Goal: Find specific page/section: Find specific page/section

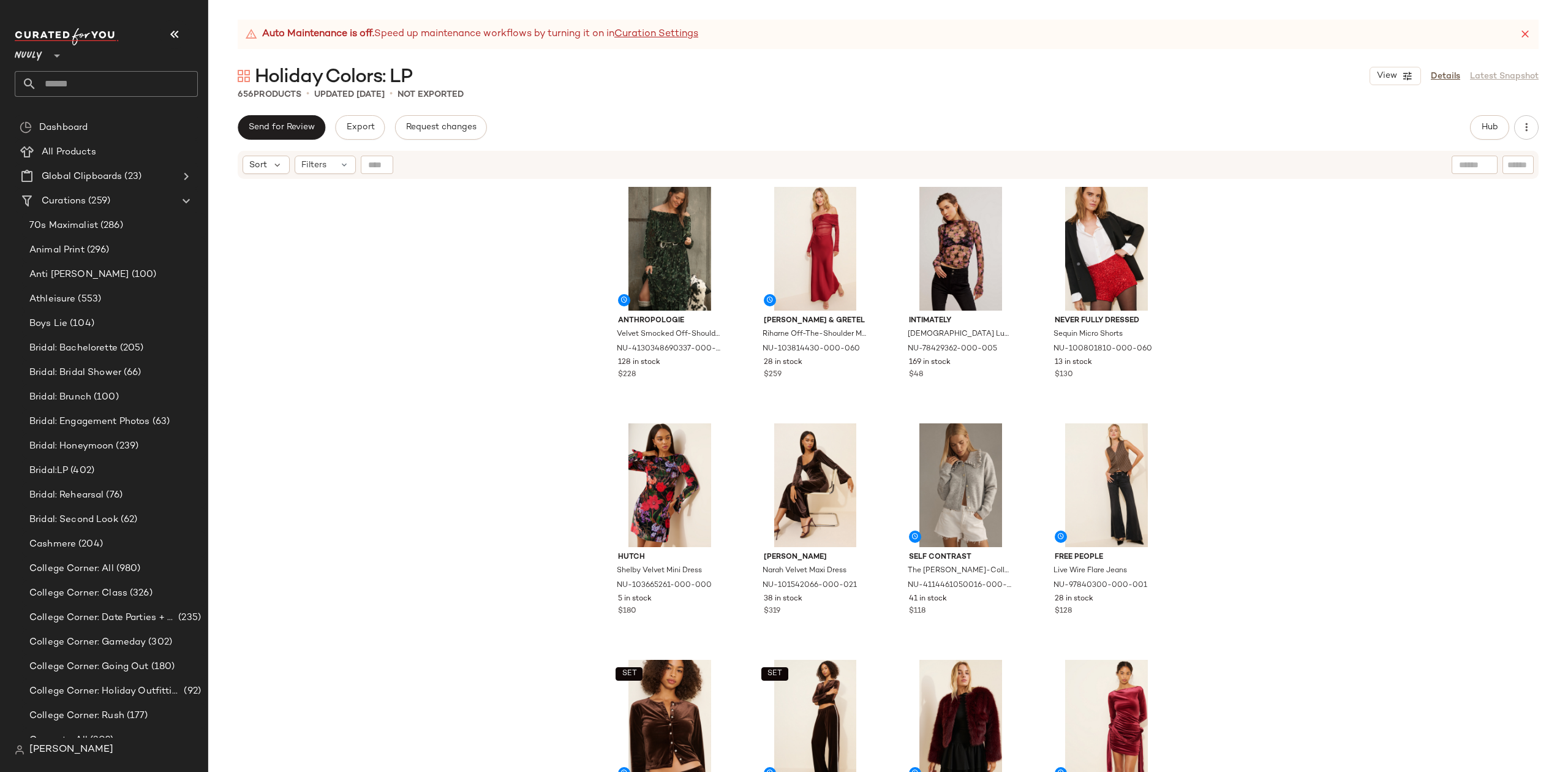
scroll to position [8, 0]
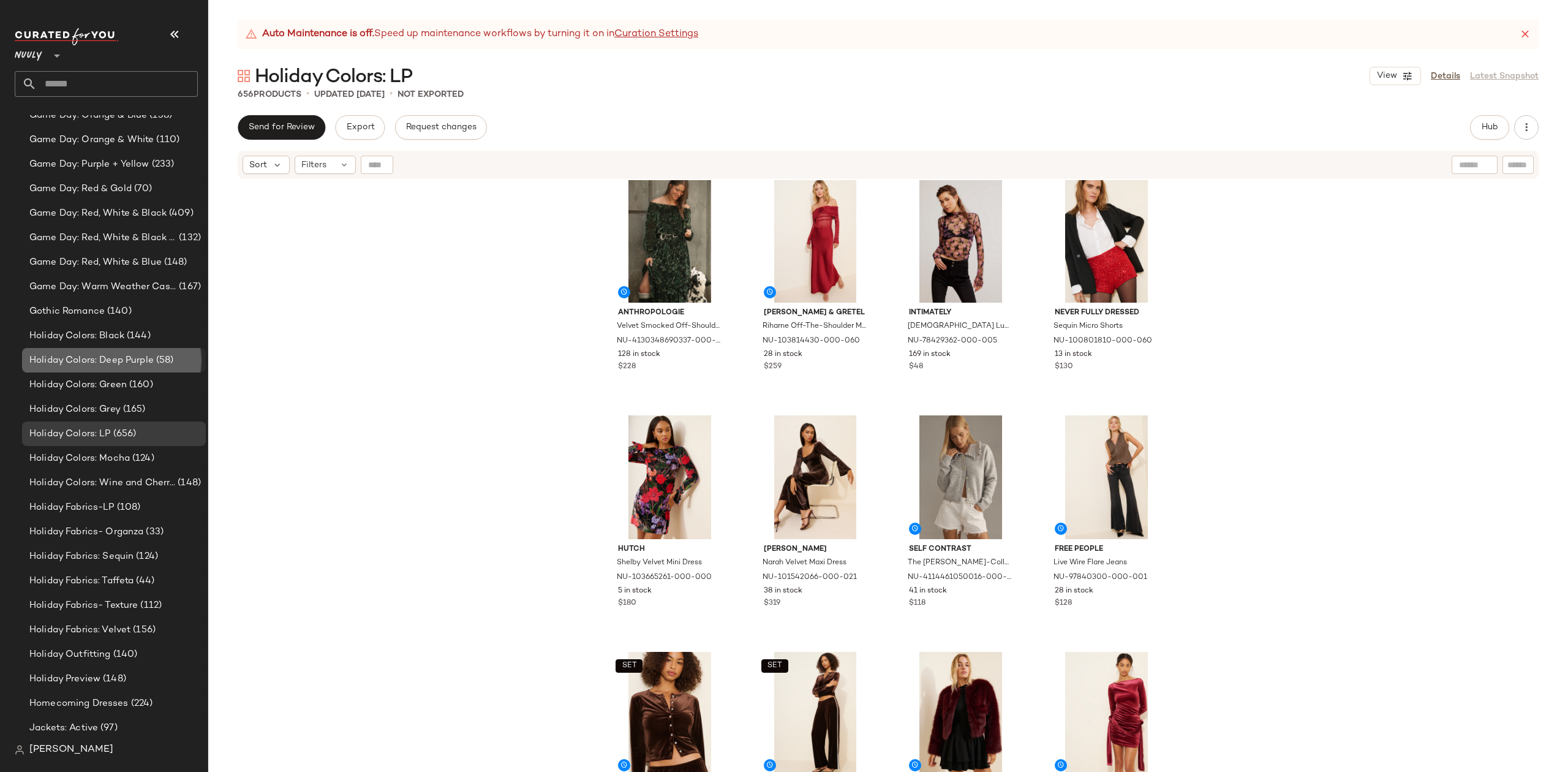
click at [123, 365] on span "Holiday Colors: Deep Purple" at bounding box center [91, 360] width 125 height 14
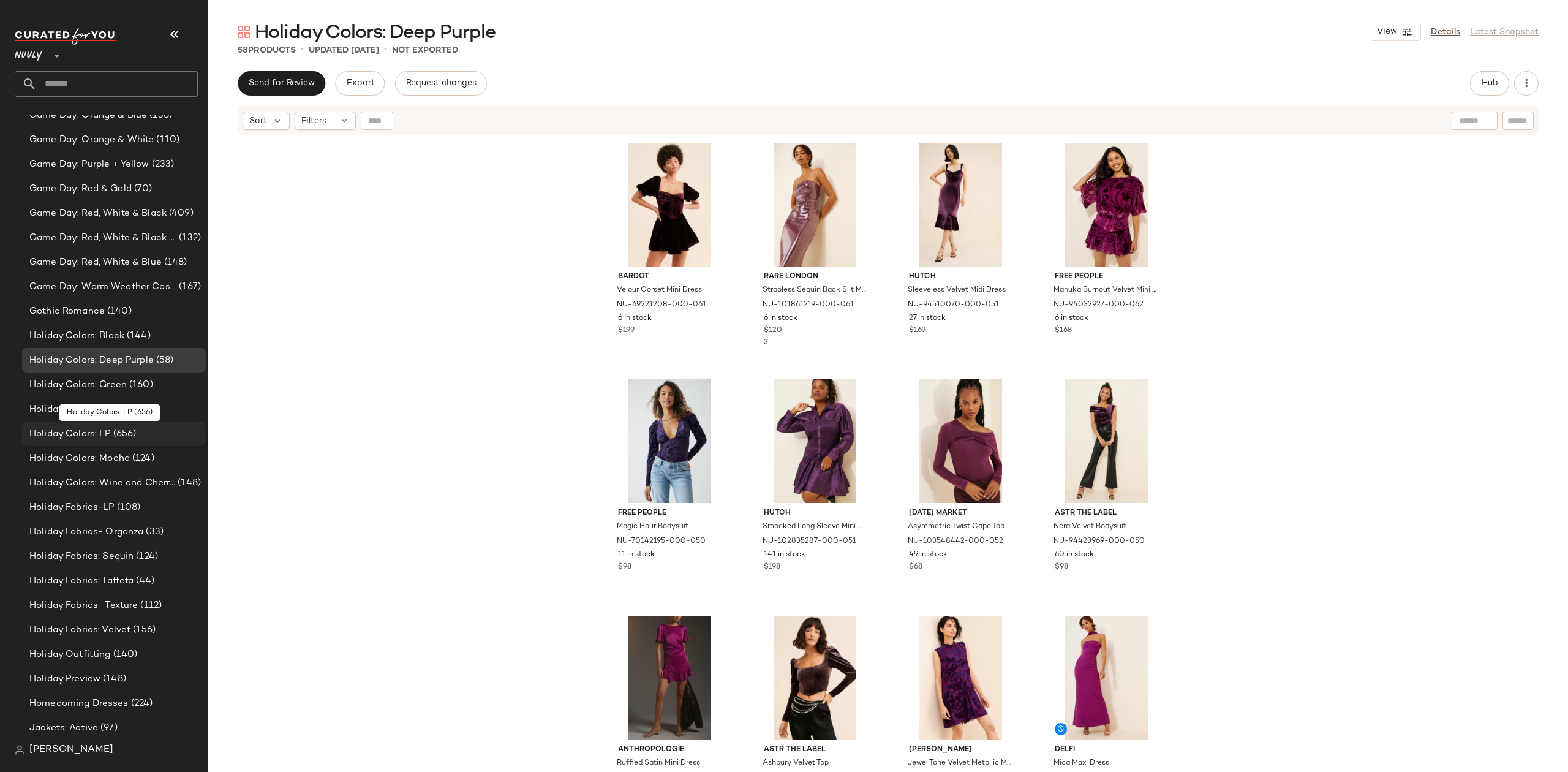
click at [96, 441] on div "Holiday Colors: LP (656)" at bounding box center [114, 434] width 184 height 24
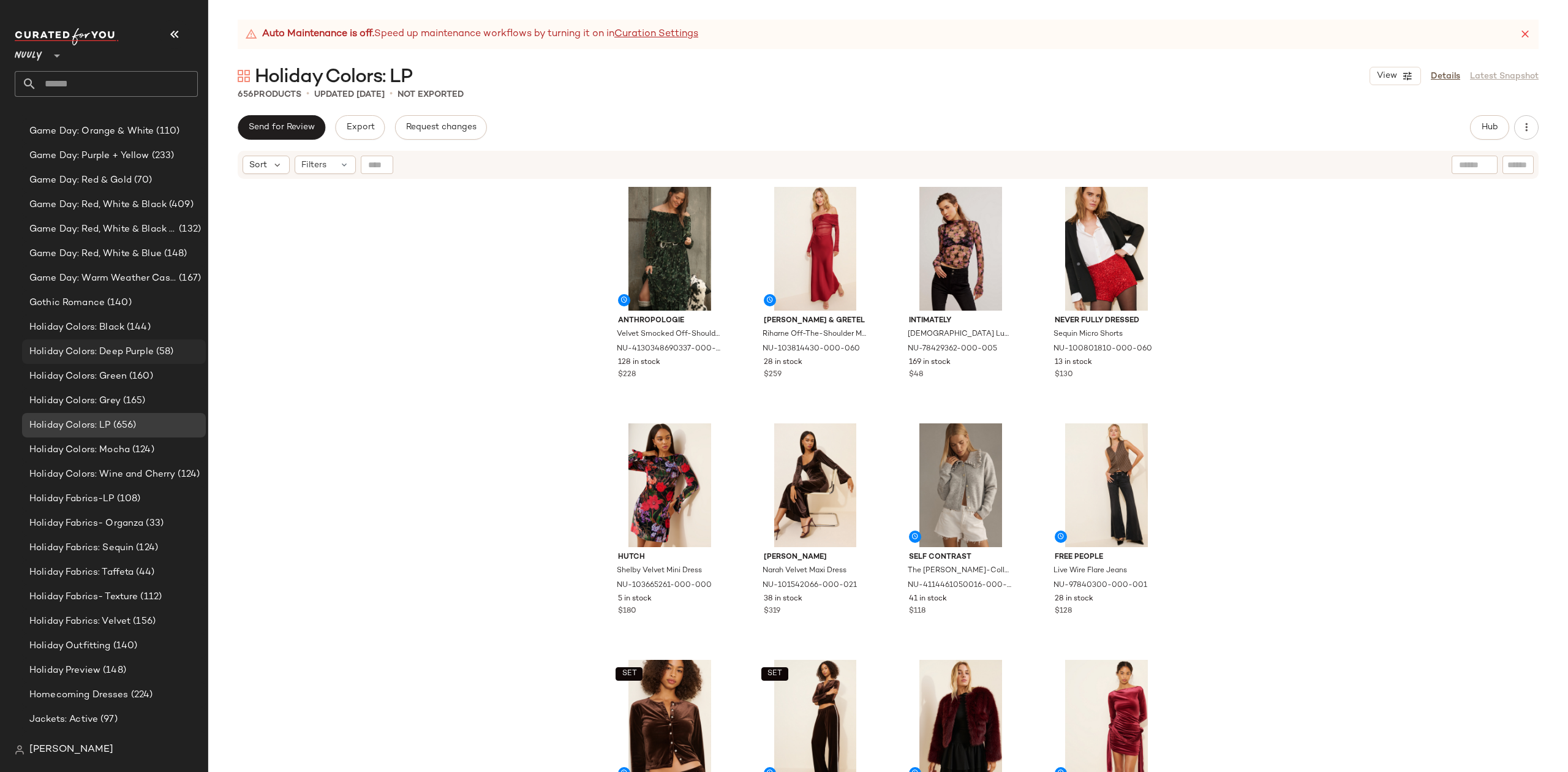
scroll to position [2344, 0]
click at [153, 331] on div "Holiday Colors: Black (144)" at bounding box center [113, 331] width 175 height 14
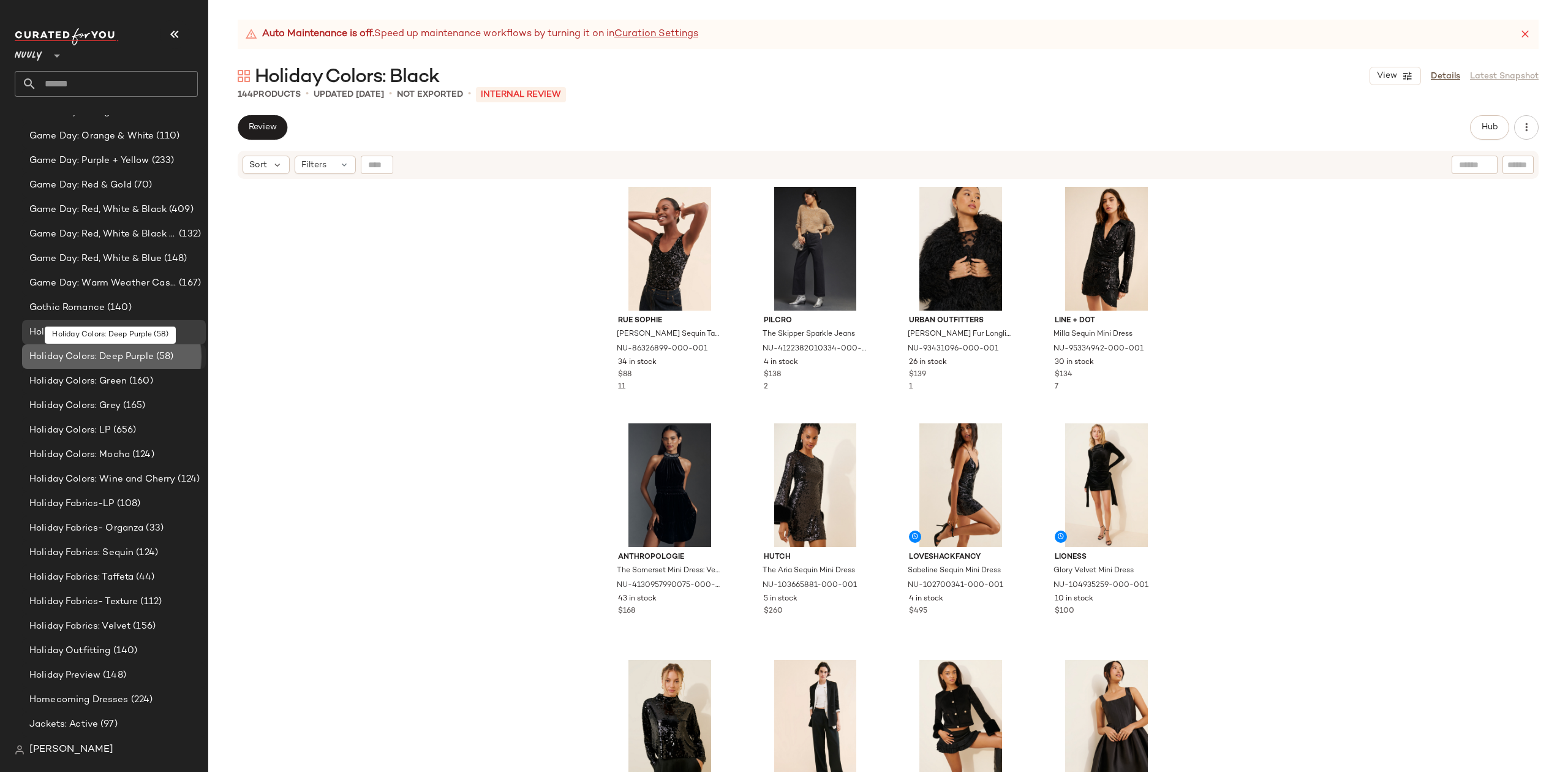
click at [134, 357] on span "Holiday Colors: Deep Purple" at bounding box center [91, 357] width 125 height 14
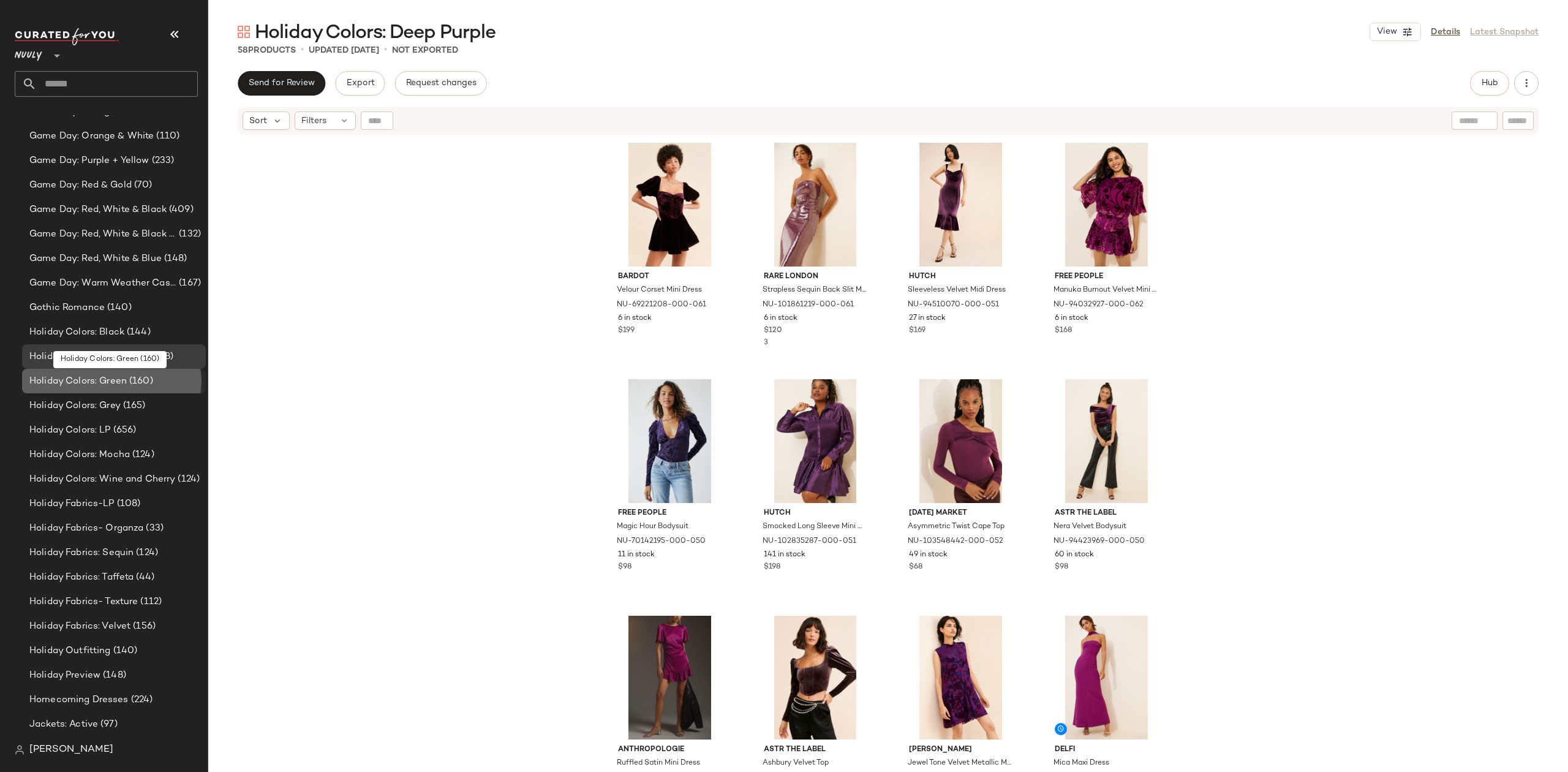
click at [120, 377] on span "Holiday Colors: Green" at bounding box center [78, 381] width 98 height 14
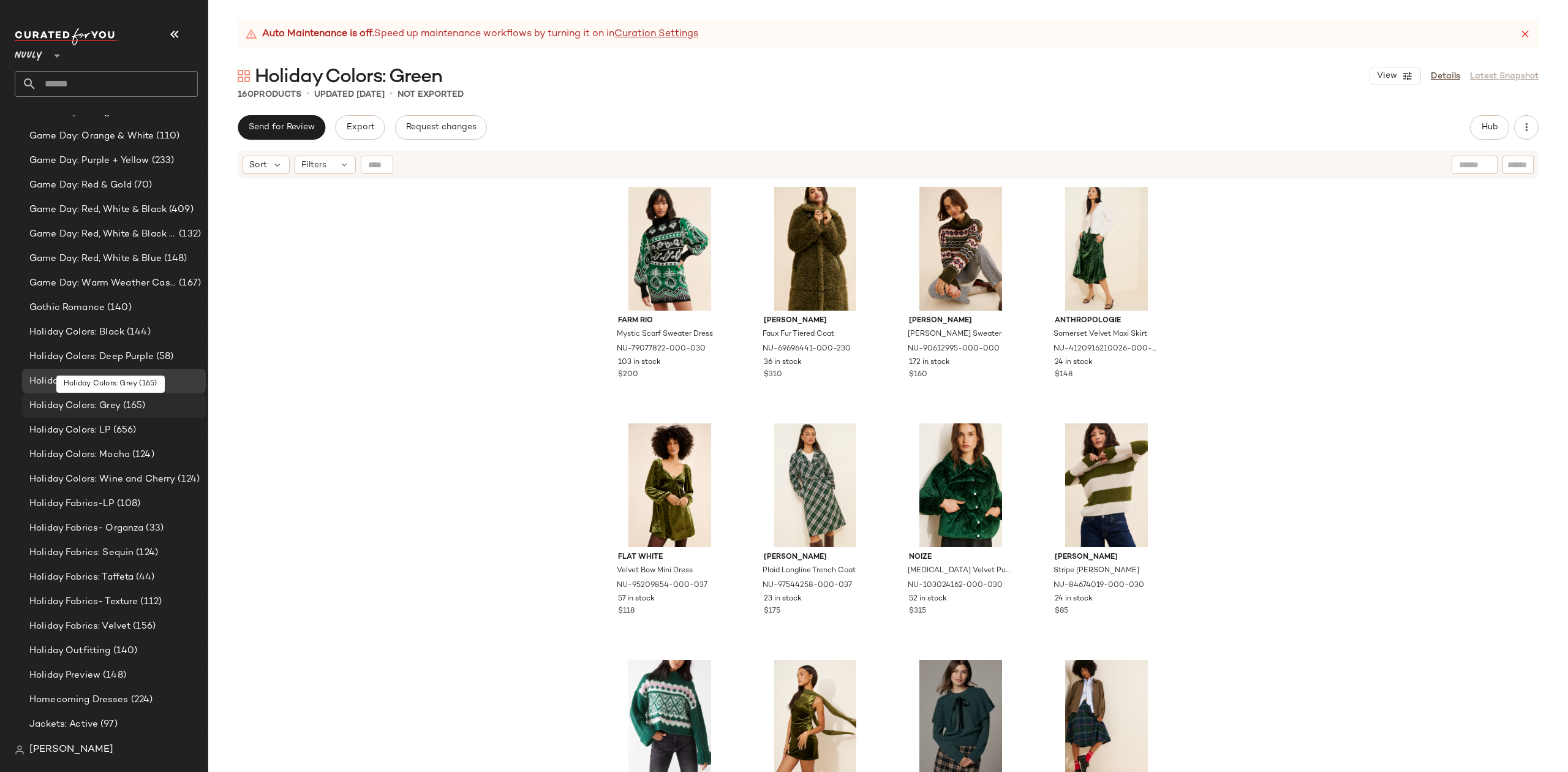
click at [107, 401] on span "Holiday Colors: Grey" at bounding box center [75, 406] width 91 height 14
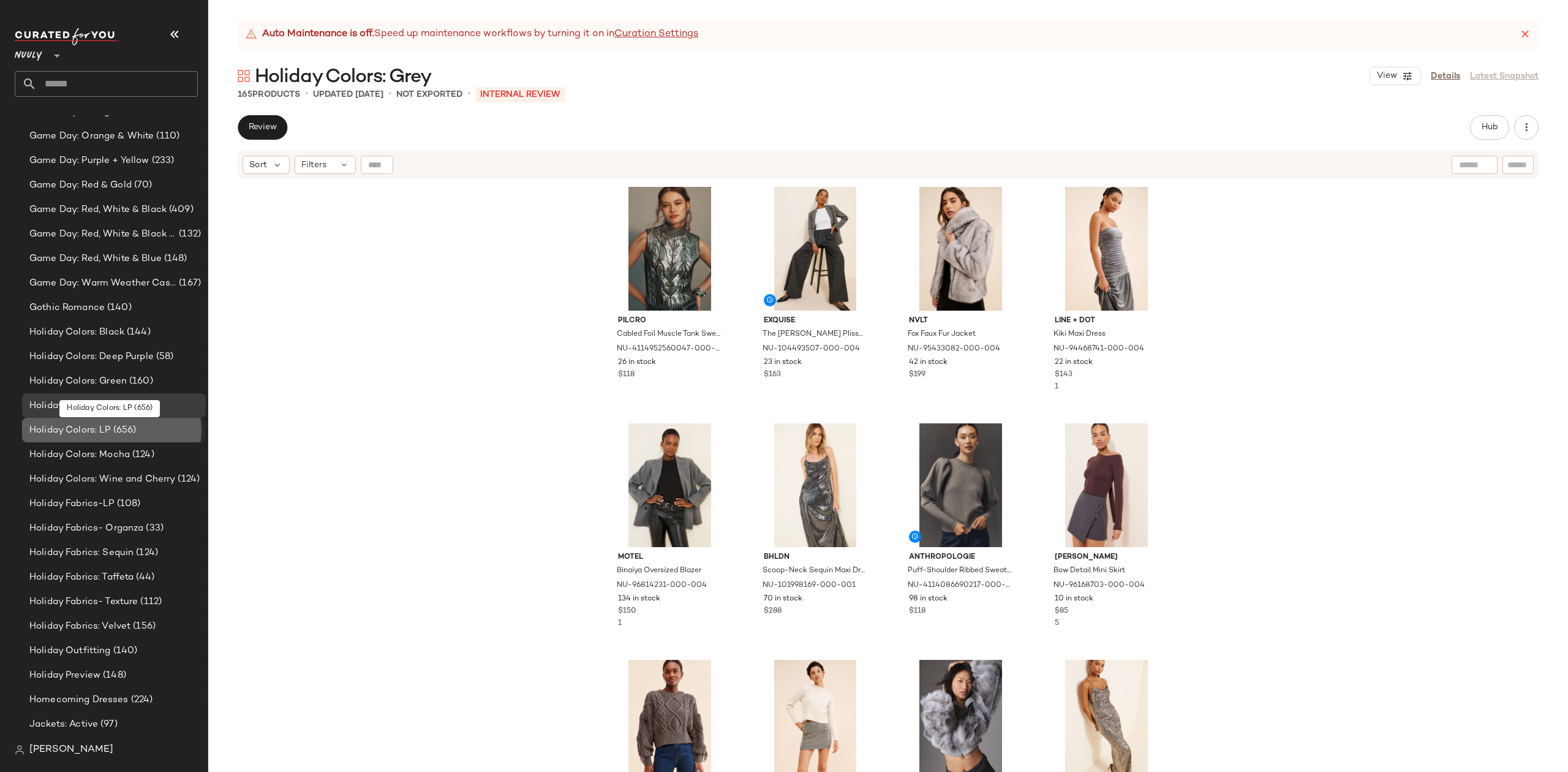
click at [105, 429] on span "Holiday Colors: LP" at bounding box center [70, 430] width 81 height 14
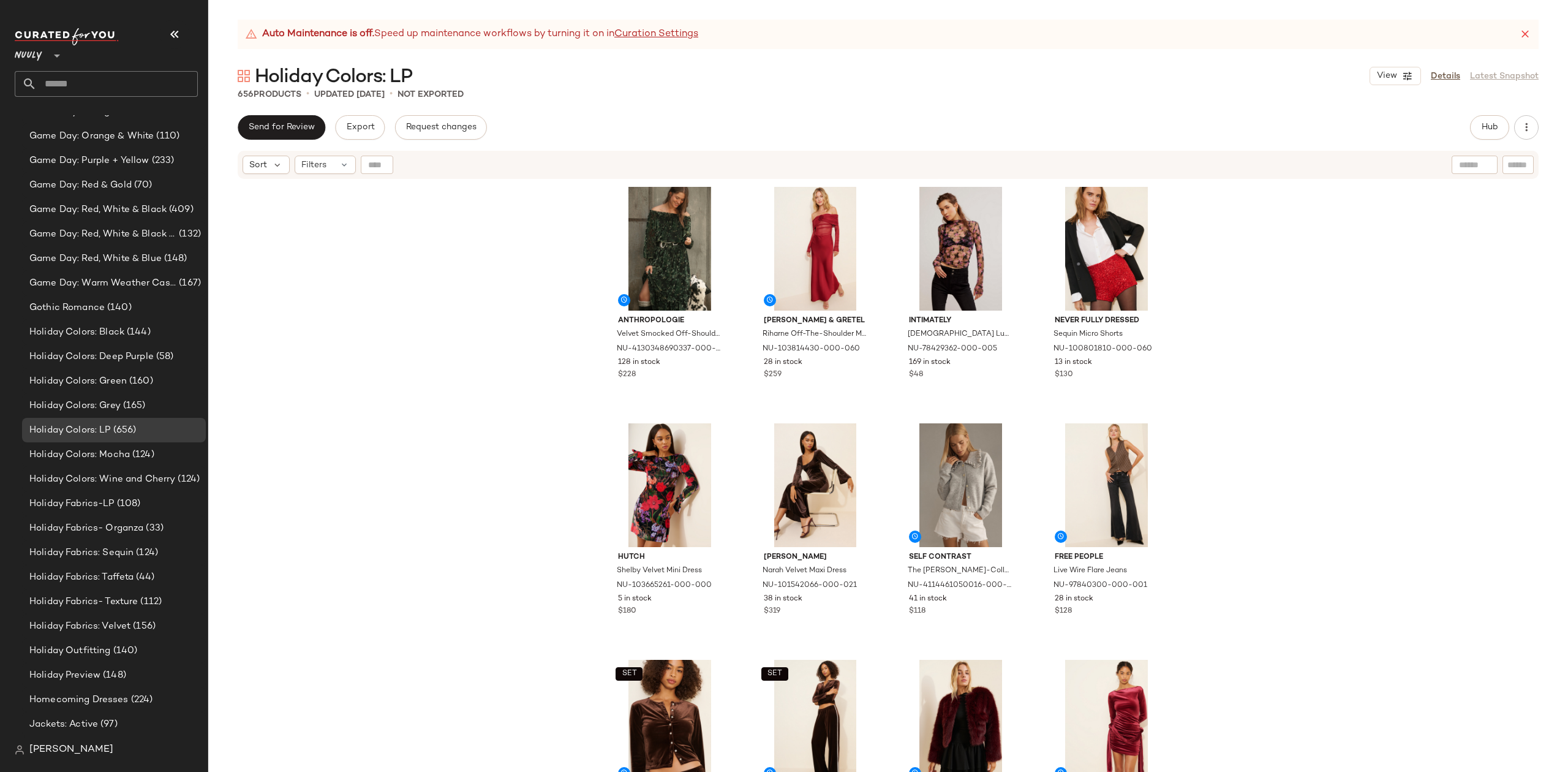
click at [41, 46] on span "Nuuly" at bounding box center [28, 52] width 28 height 22
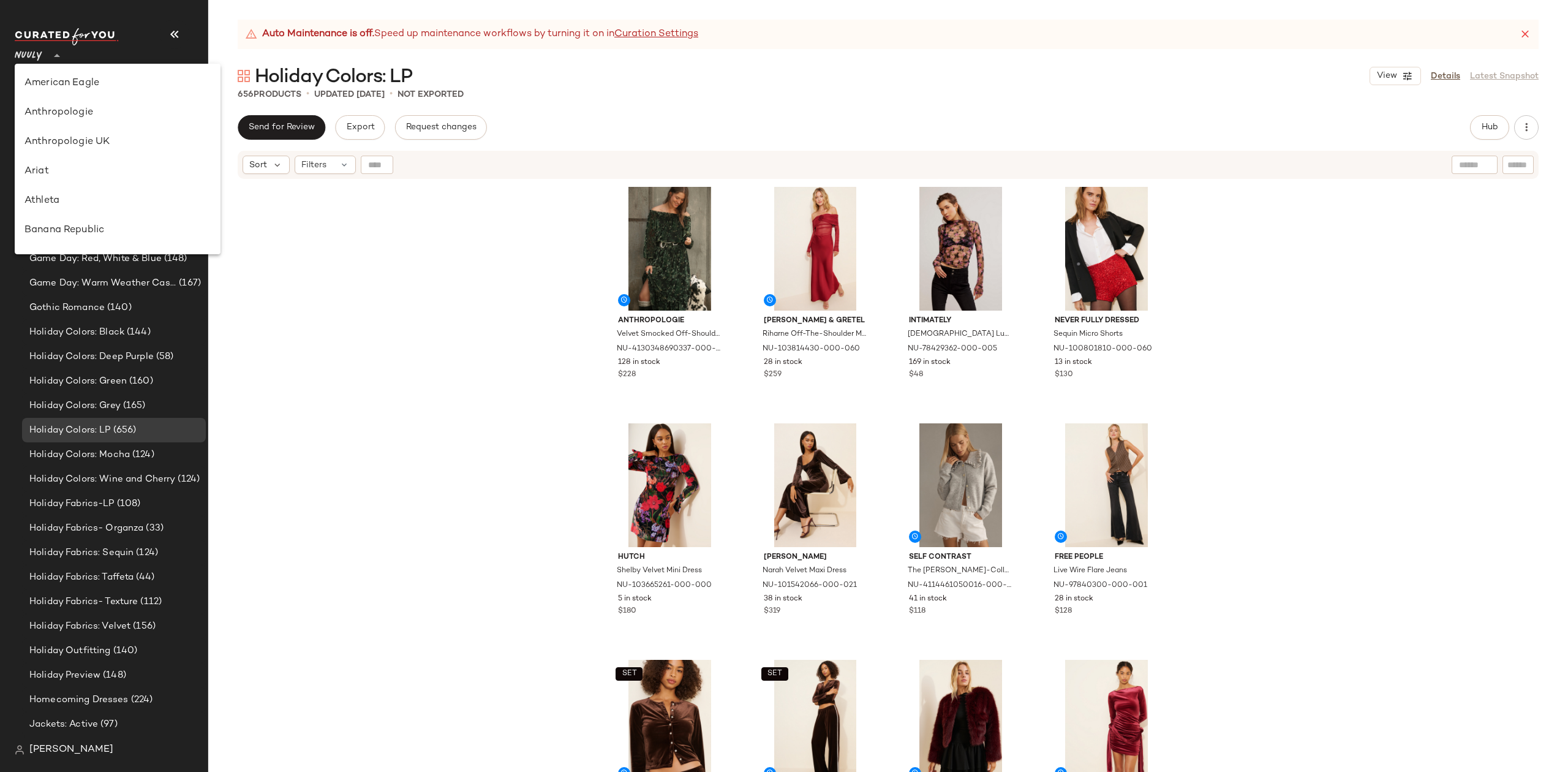
scroll to position [471, 0]
click at [64, 192] on div "Rent the Runway" at bounding box center [117, 201] width 206 height 29
type input "**"
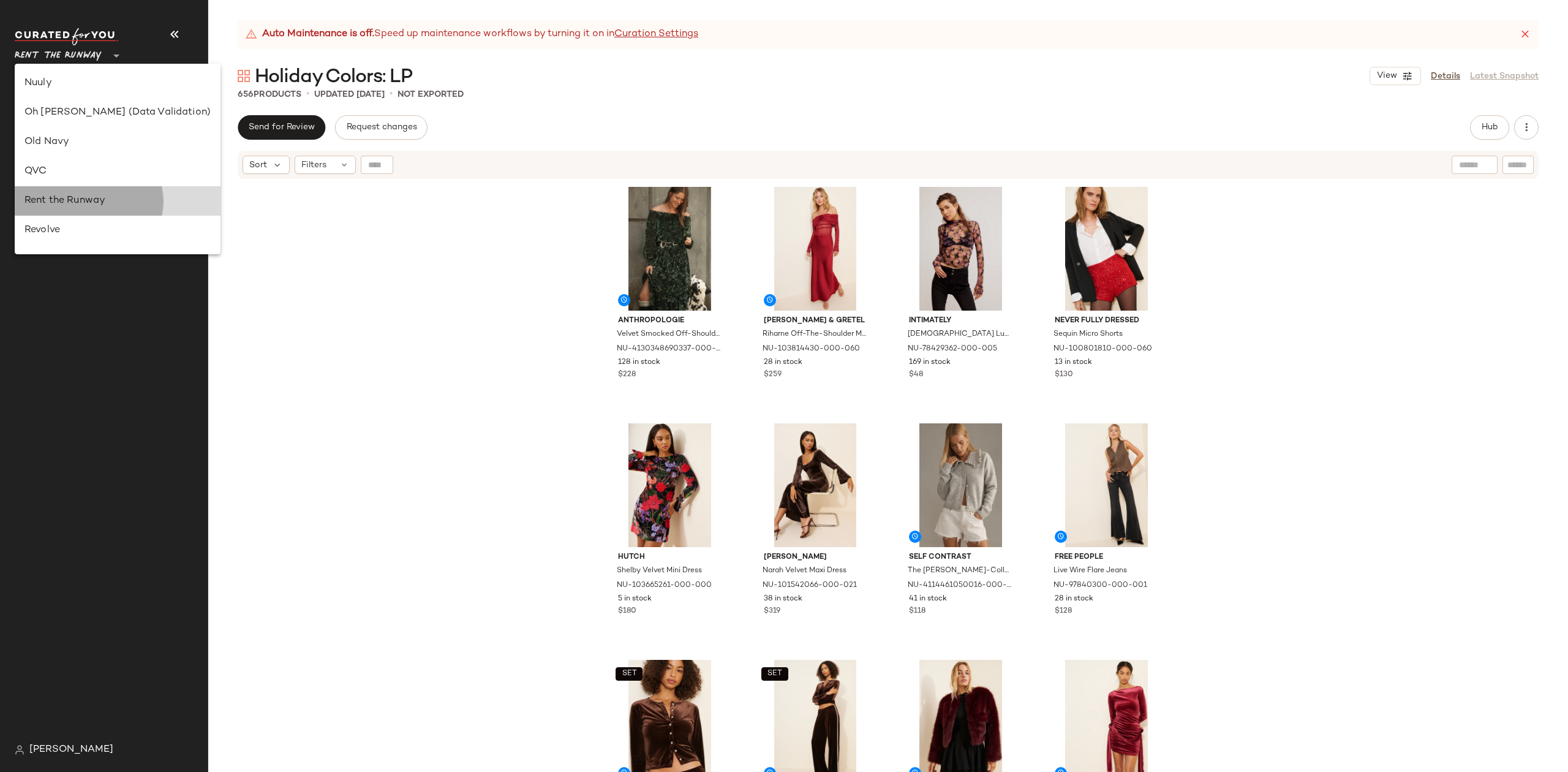
scroll to position [0, 0]
